Goal: Find contact information: Find contact information

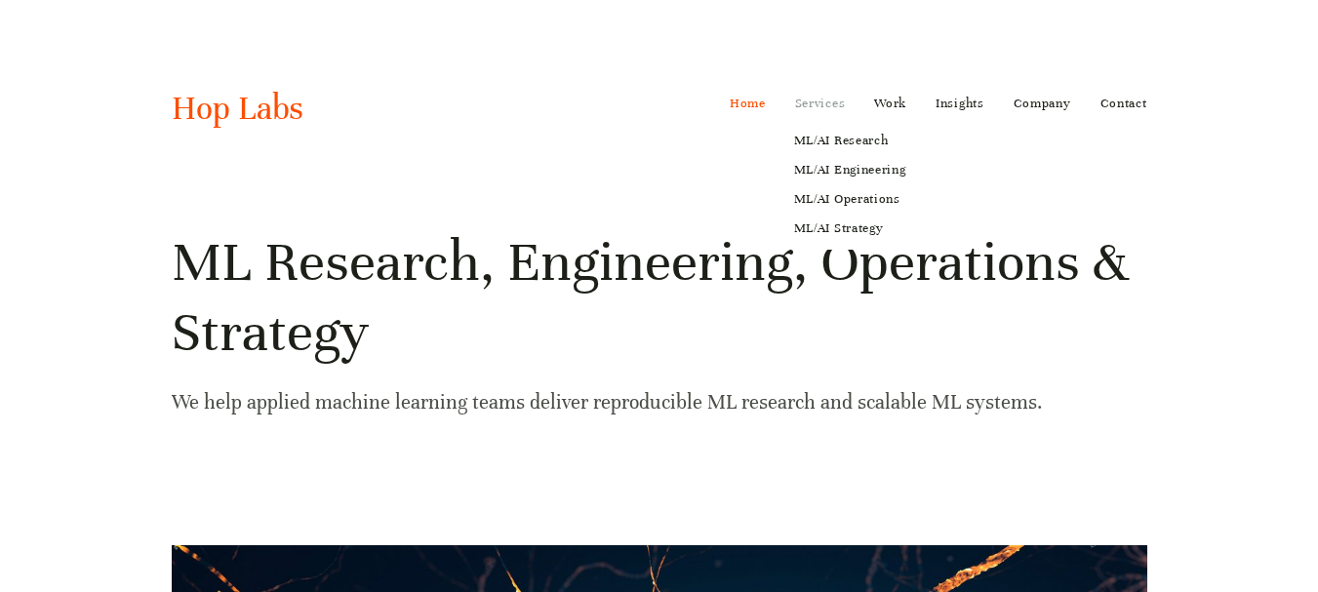
click at [810, 98] on link "Services" at bounding box center [820, 103] width 51 height 31
click at [835, 137] on link "ML/AI Research" at bounding box center [849, 140] width 139 height 29
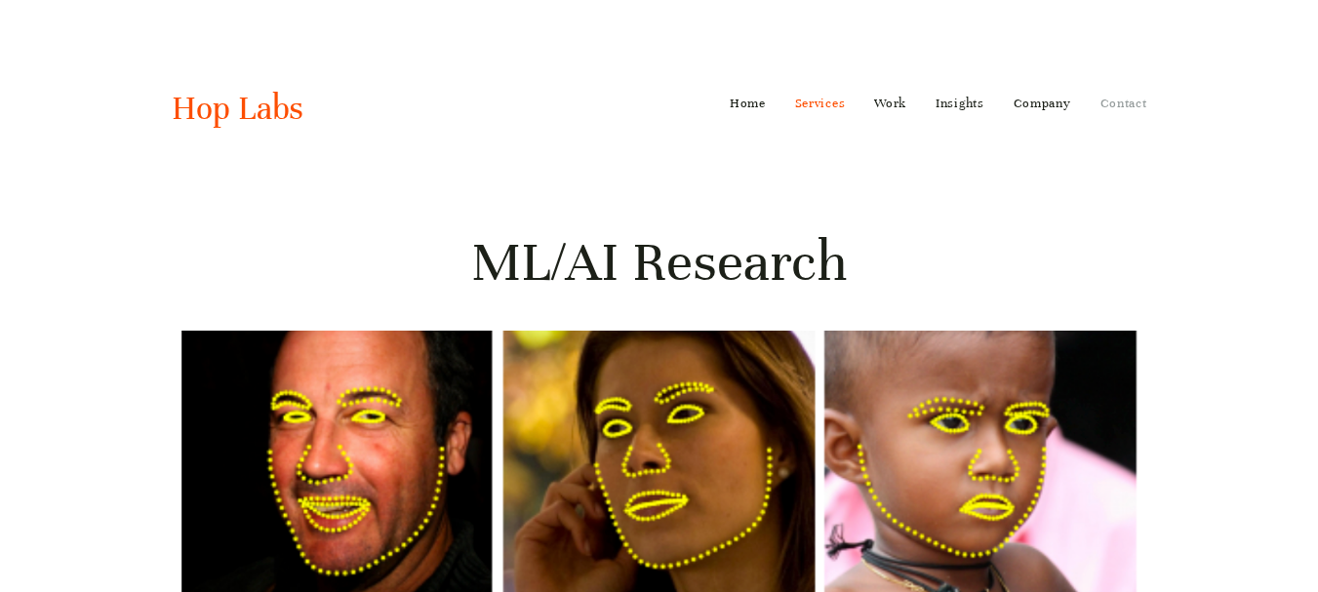
click at [1123, 100] on link "Contact" at bounding box center [1123, 103] width 47 height 31
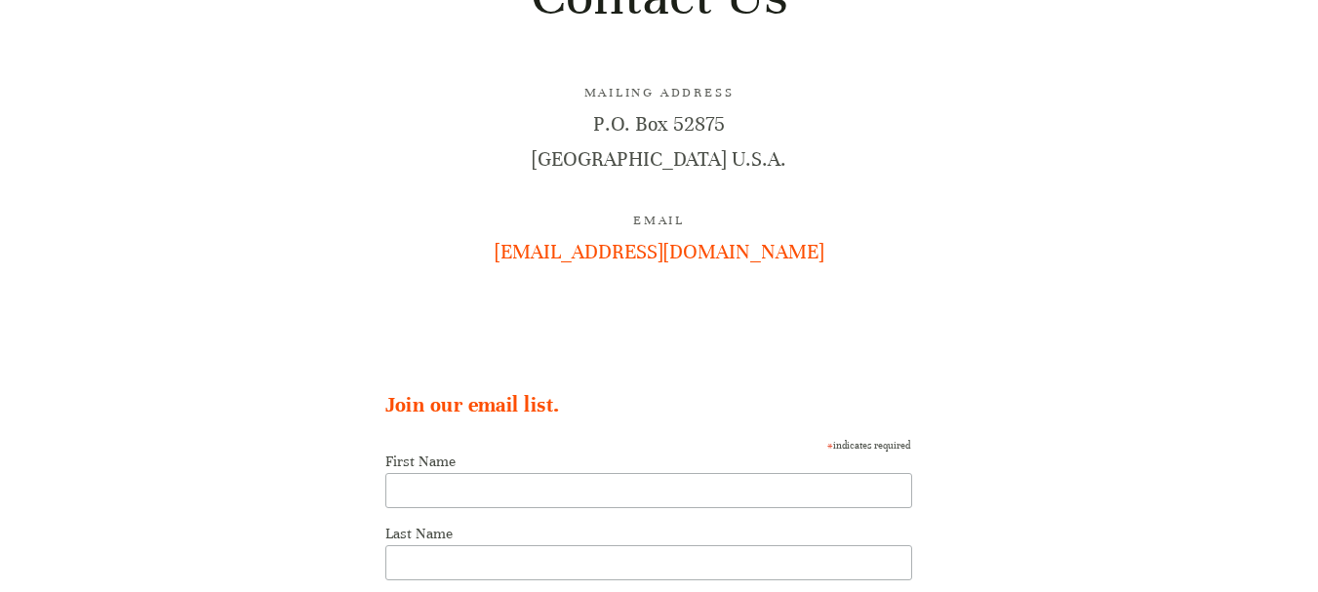
scroll to position [293, 0]
